Goal: Communication & Community: Ask a question

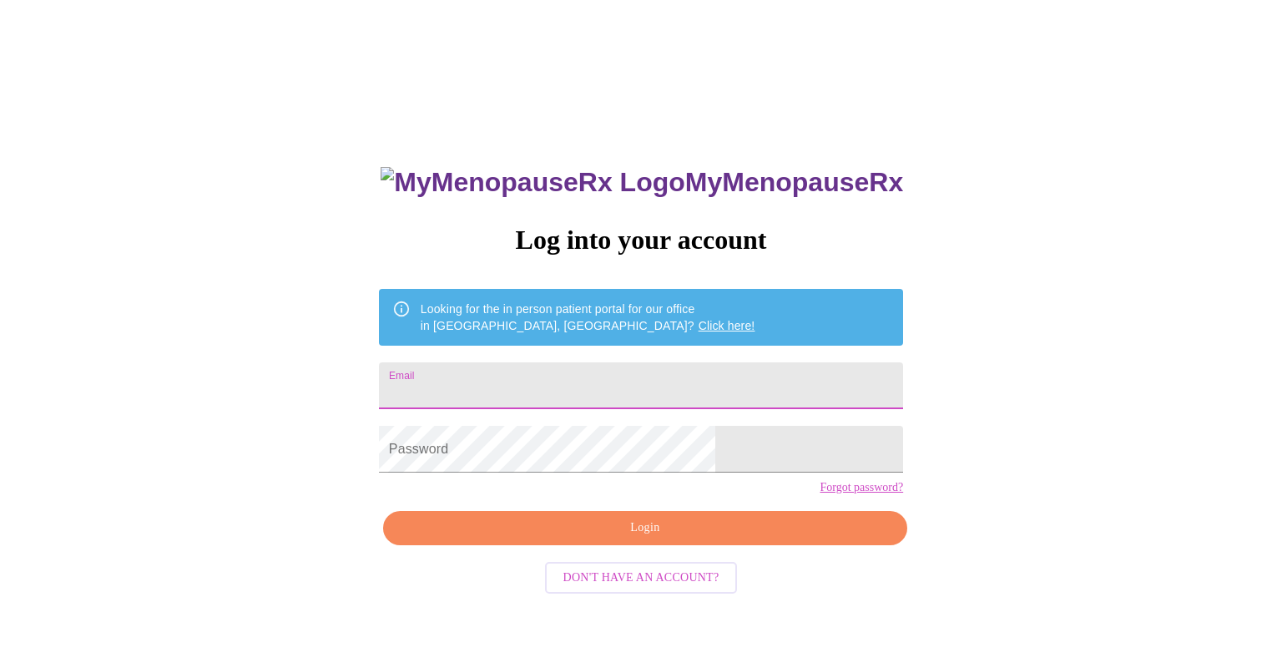
click at [578, 388] on input "Email" at bounding box center [641, 385] width 524 height 47
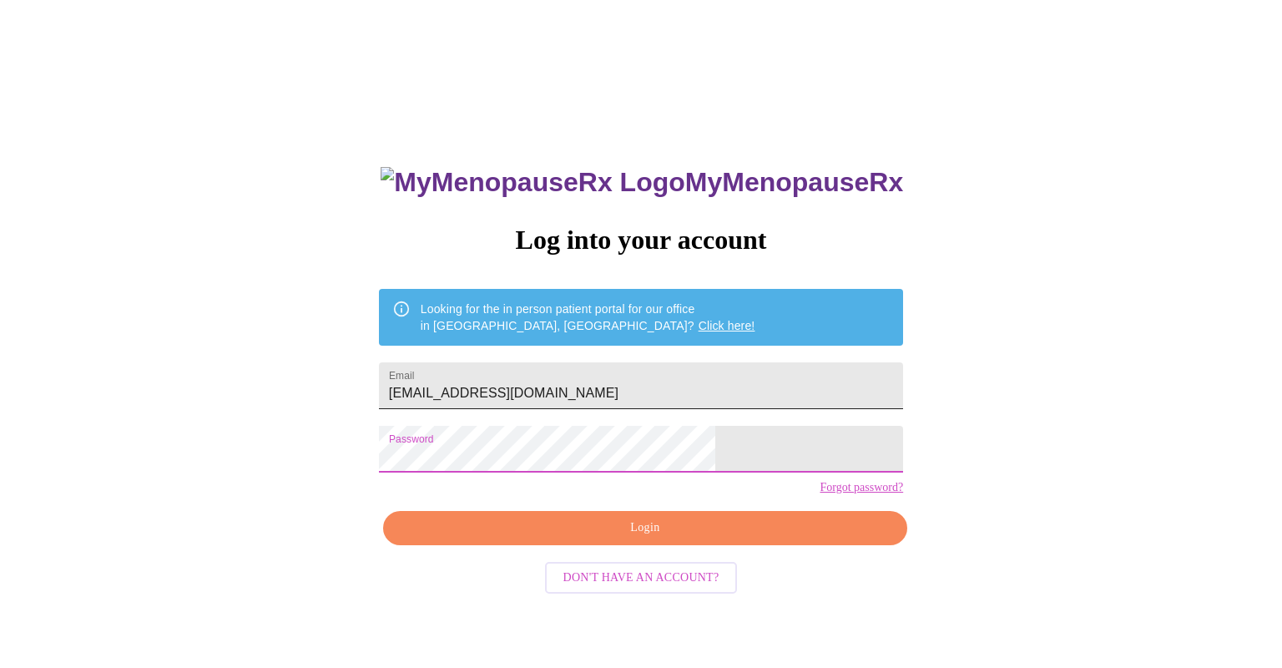
click at [672, 391] on input "[EMAIL_ADDRESS][DOMAIN_NAME]" at bounding box center [641, 385] width 524 height 47
click at [718, 538] on span "Login" at bounding box center [645, 528] width 486 height 21
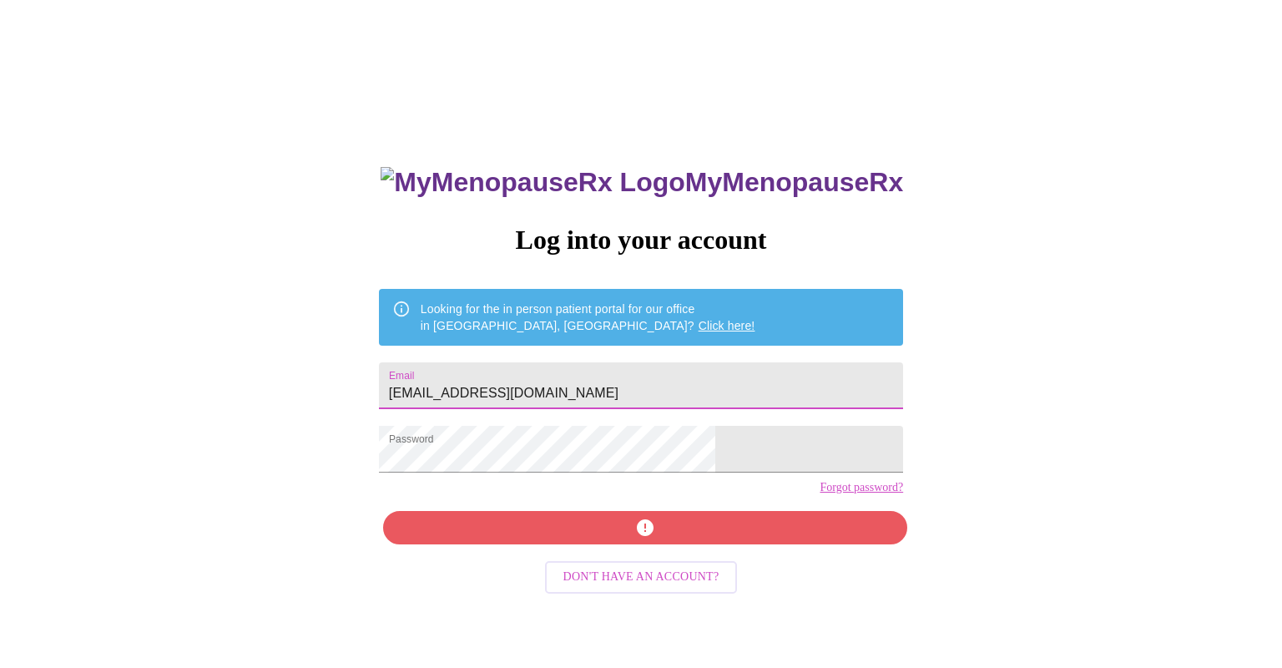
click at [544, 386] on input "[EMAIL_ADDRESS][DOMAIN_NAME]" at bounding box center [641, 385] width 524 height 47
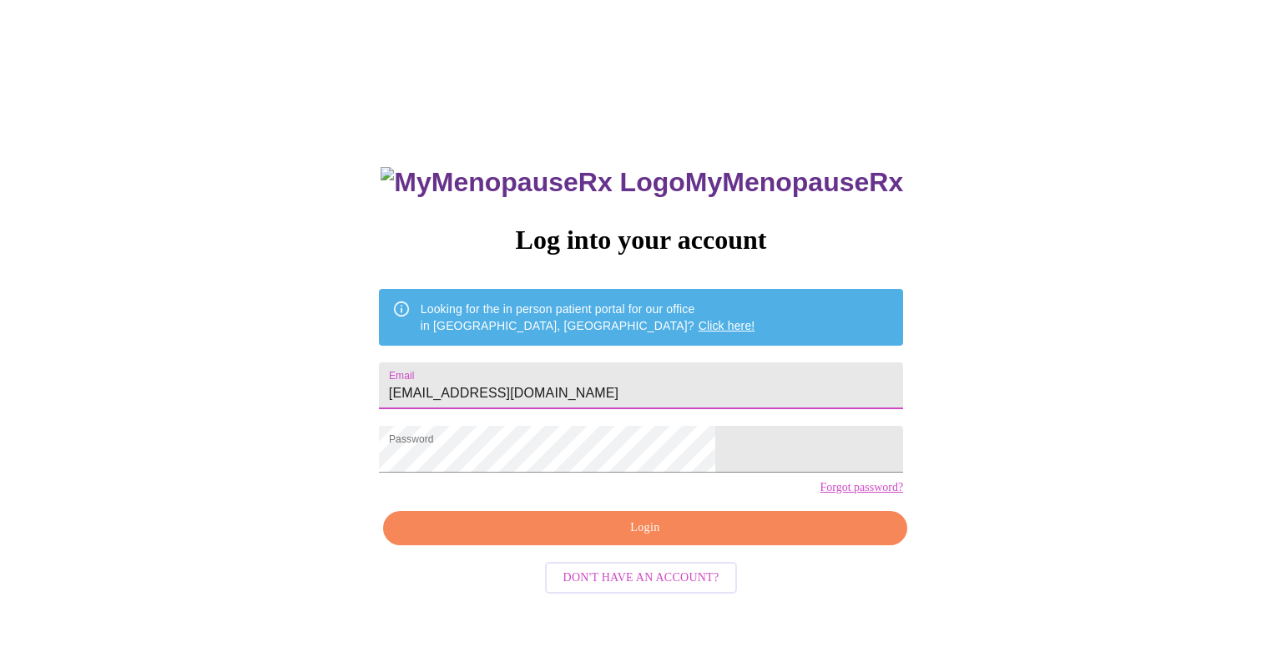
type input "[EMAIL_ADDRESS][DOMAIN_NAME]"
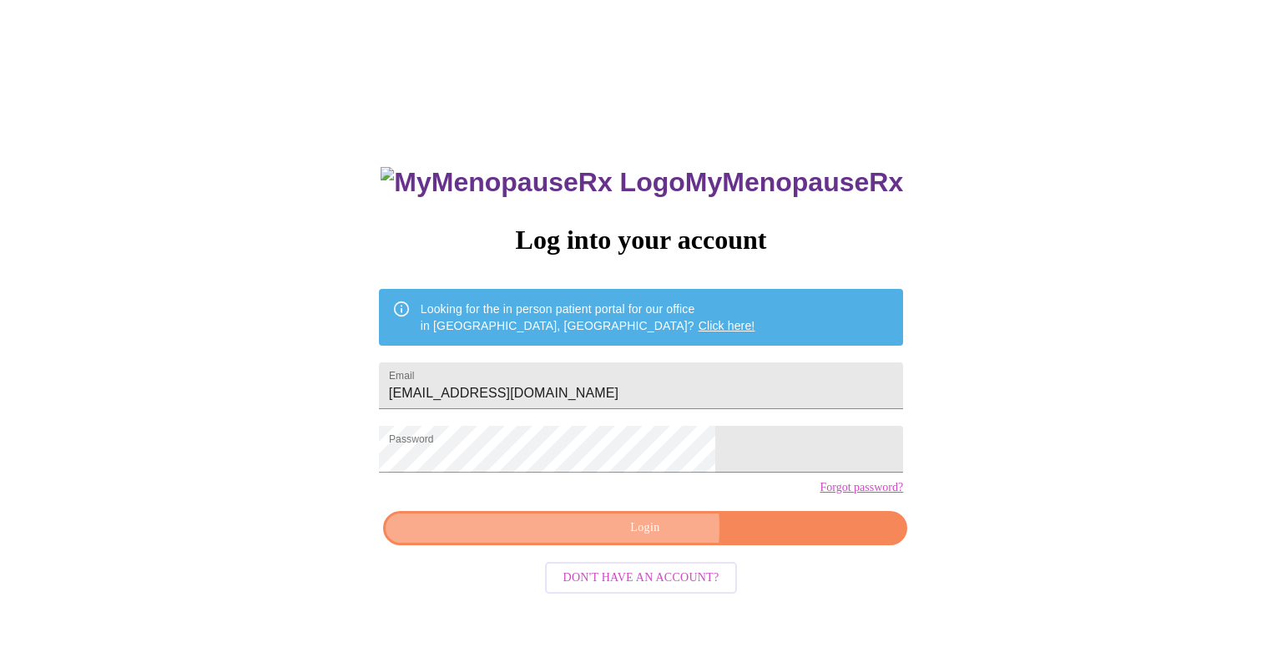
click at [633, 538] on span "Login" at bounding box center [645, 528] width 486 height 21
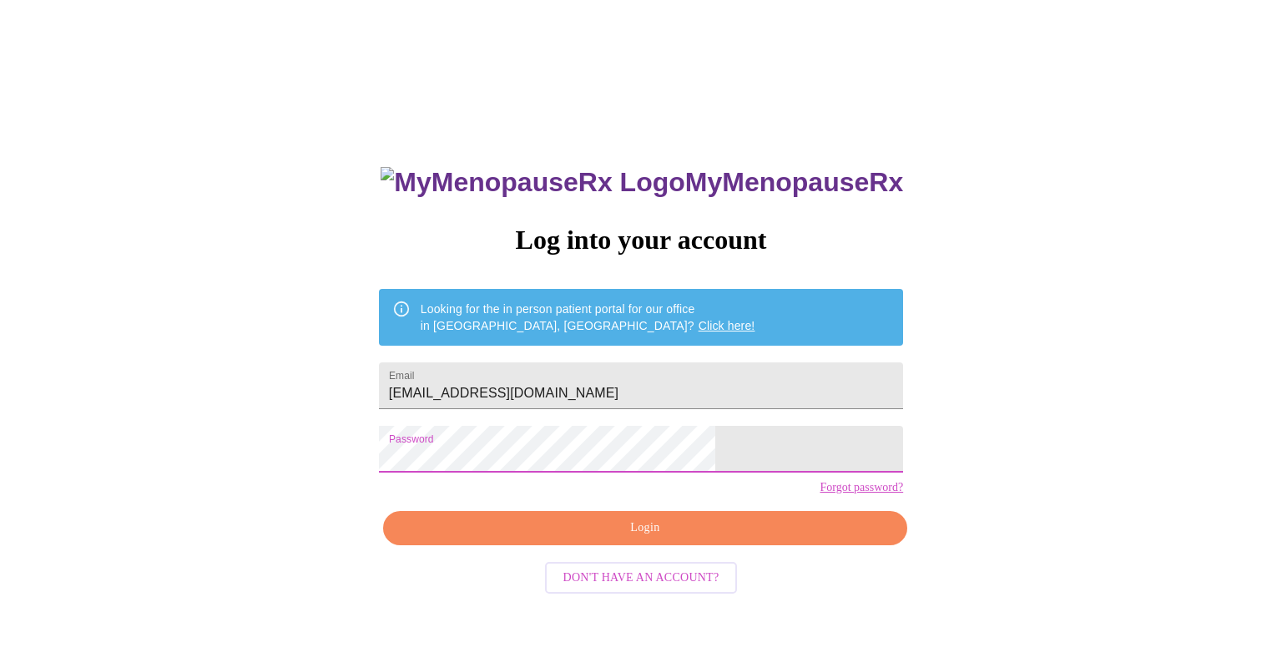
click at [710, 538] on span "Login" at bounding box center [645, 528] width 486 height 21
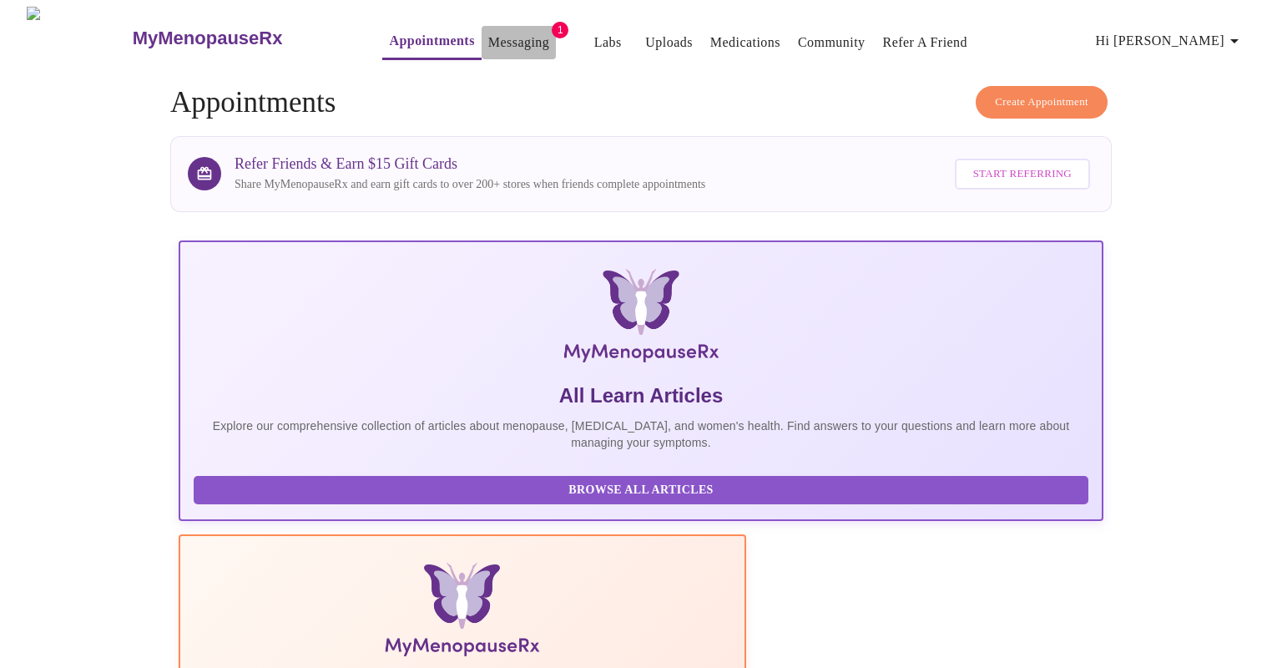
click at [488, 31] on link "Messaging" at bounding box center [518, 42] width 61 height 23
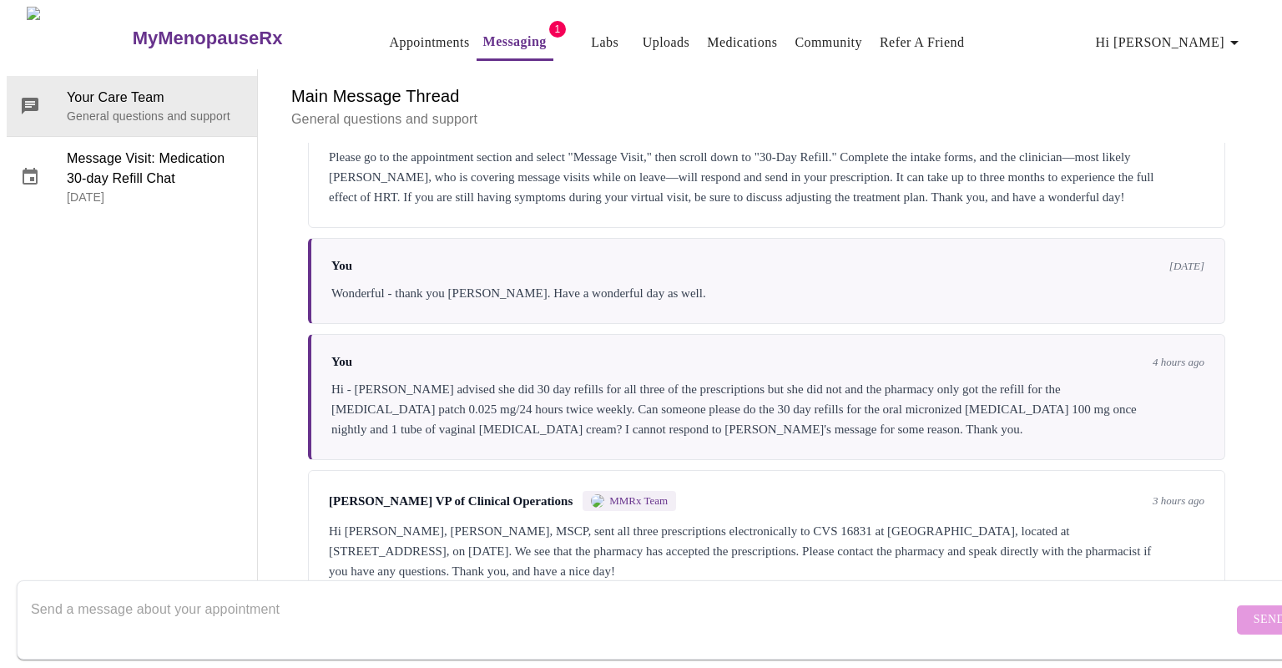
scroll to position [1090, 0]
click at [588, 536] on div "Main Message Thread General questions and support Messages are typically review…" at bounding box center [766, 335] width 977 height 533
click at [499, 593] on textarea "Send a message about your appointment" at bounding box center [632, 619] width 1202 height 53
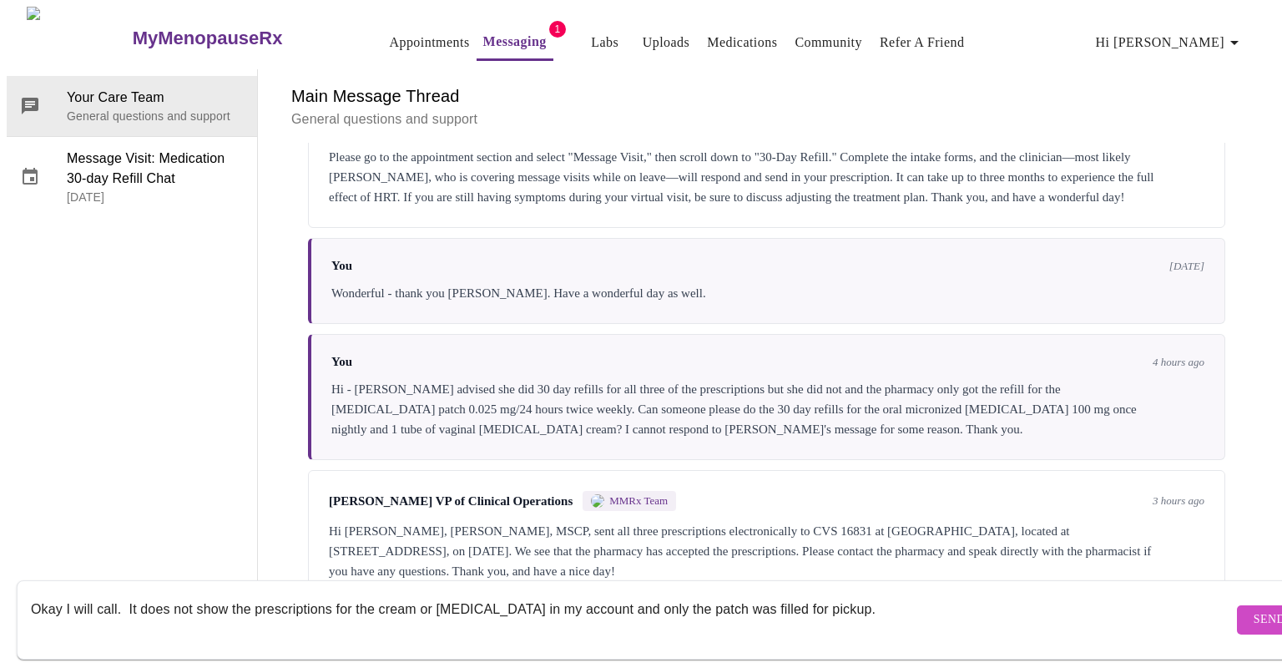
type textarea "Okay I will call. It does not show the prescriptions for the cream or [MEDICAL_…"
click at [1254, 609] on span "Send" at bounding box center [1270, 619] width 32 height 21
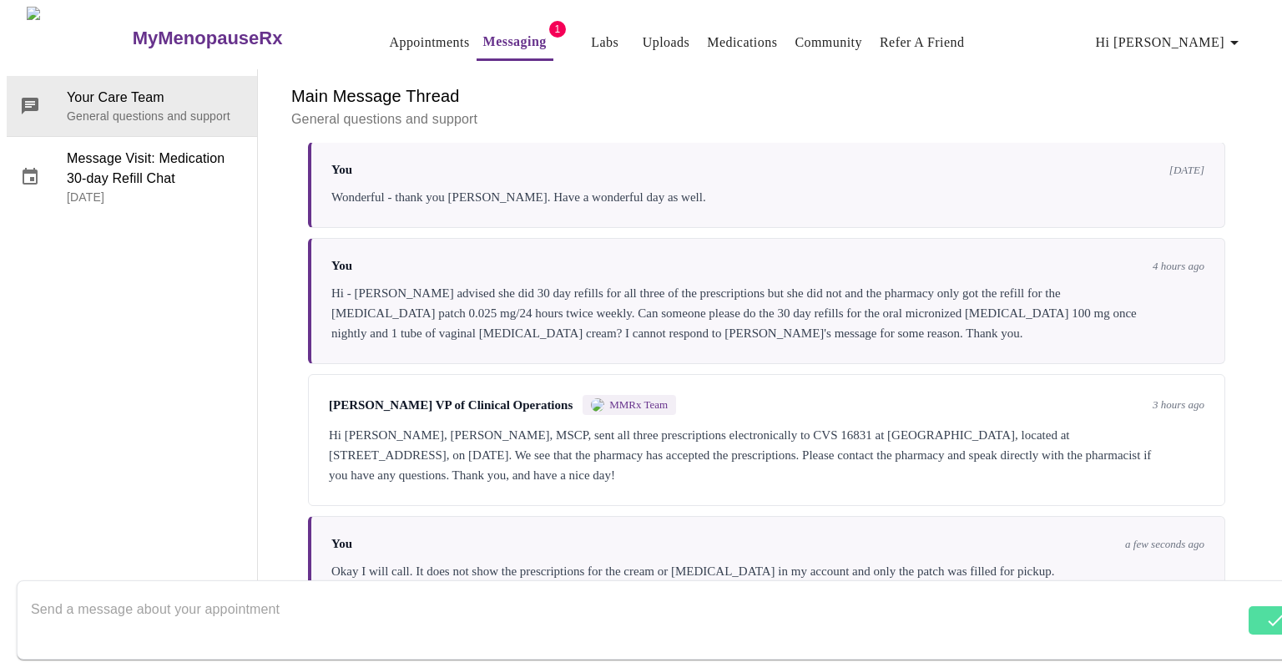
scroll to position [1190, 0]
